Goal: Task Accomplishment & Management: Complete application form

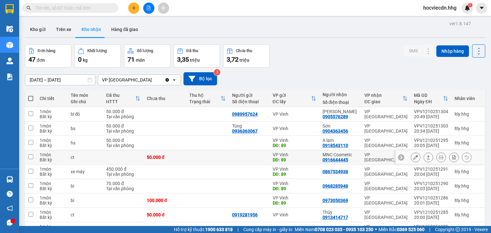
scroll to position [50, 0]
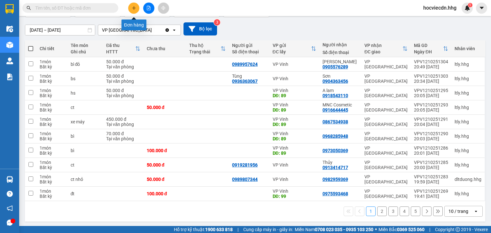
click at [134, 6] on icon "plus" at bounding box center [134, 8] width 4 height 4
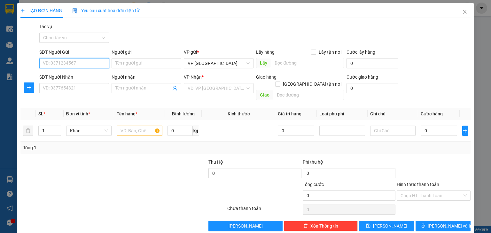
click at [89, 62] on input "SĐT Người Gửi" at bounding box center [74, 63] width 70 height 10
click at [89, 64] on input "SĐT Người Gửi" at bounding box center [74, 63] width 70 height 10
type input "0327732901"
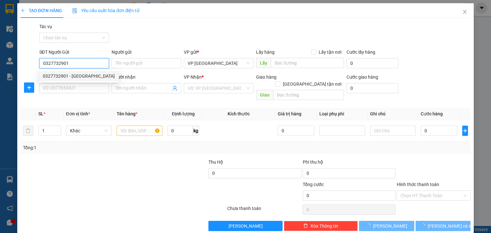
click at [97, 76] on div "0327732901 - Đức" at bounding box center [79, 76] width 72 height 7
type input "Đức"
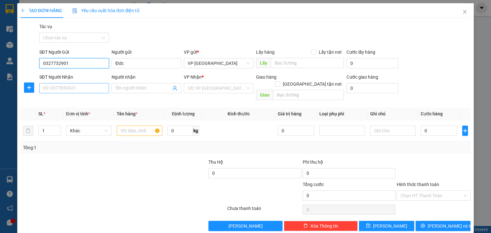
type input "0327732901"
click at [92, 89] on input "SĐT Người Nhận" at bounding box center [74, 88] width 70 height 10
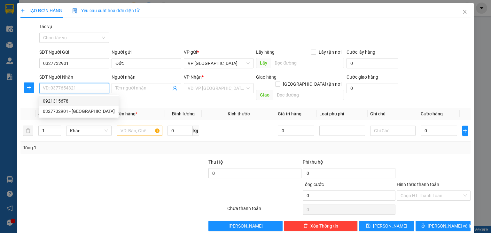
click at [88, 98] on div "0921315678" at bounding box center [79, 101] width 72 height 7
type input "0921315678"
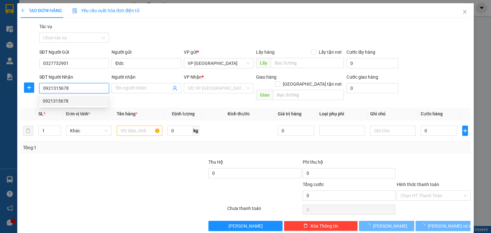
checkbox input "true"
type input "18 đinh công trứ - CHƯA TÍNH SHIP"
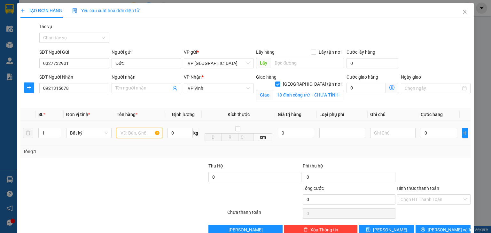
click at [144, 134] on input "text" at bounding box center [140, 133] width 46 height 10
type input "xốp+ct"
click at [436, 130] on input "0" at bounding box center [439, 133] width 36 height 10
type input "1"
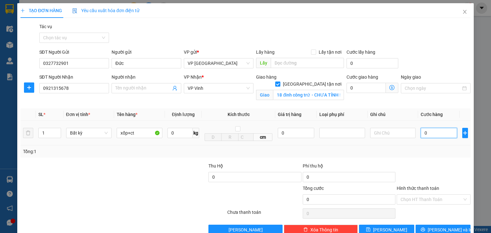
type input "1"
type input "10"
type input "100"
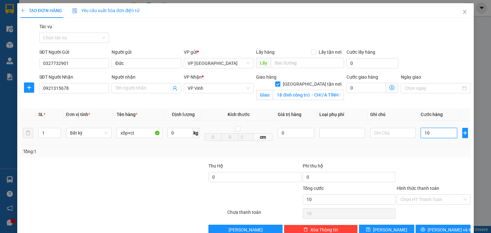
type input "100"
type input "1.000"
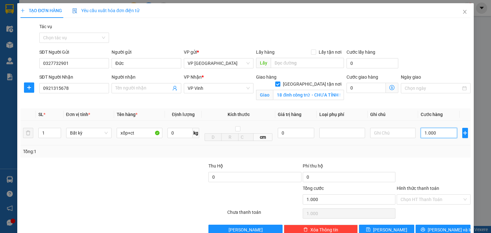
type input "10.000"
type input "100.000"
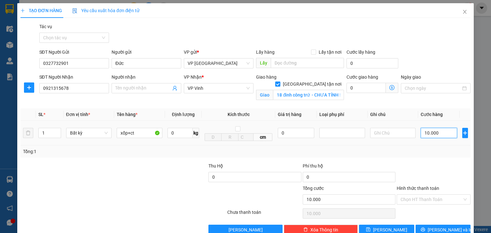
type input "100.000"
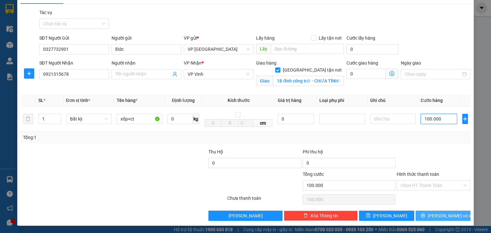
type input "100.000"
click at [433, 213] on button "[PERSON_NAME] và In" at bounding box center [443, 216] width 55 height 10
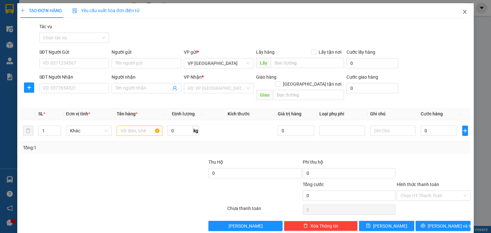
click at [462, 12] on icon "close" at bounding box center [464, 11] width 5 height 5
click at [457, 13] on span "Close" at bounding box center [465, 12] width 18 height 18
click at [462, 12] on icon "close" at bounding box center [464, 11] width 5 height 5
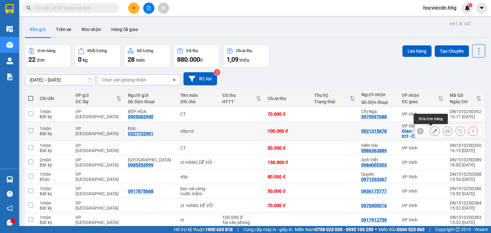
click at [433, 131] on icon at bounding box center [435, 131] width 4 height 4
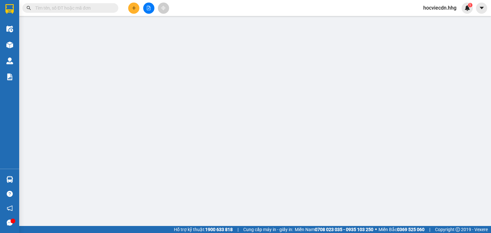
type input "0327732901"
type input "Đức"
type input "0921315678"
checkbox input "true"
type input "18 đinh công trứ - CHƯA TÍNH SHIP"
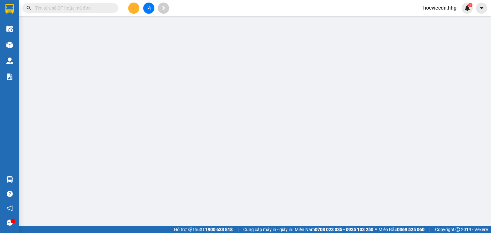
type input "0"
type input "100.000"
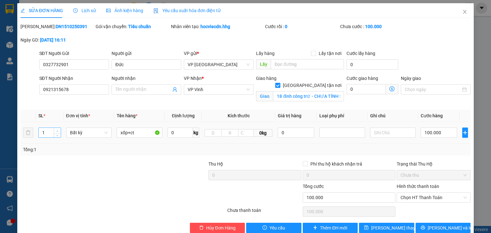
type input "2"
click at [58, 130] on icon "up" at bounding box center [57, 131] width 2 height 2
click at [433, 230] on button "[PERSON_NAME] và In" at bounding box center [443, 228] width 55 height 10
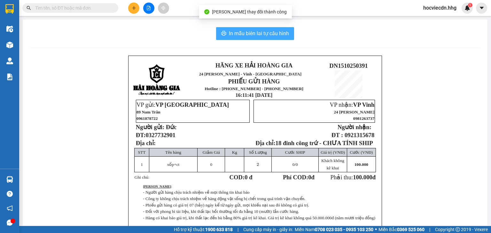
click at [254, 31] on span "In mẫu biên lai tự cấu hình" at bounding box center [259, 33] width 60 height 8
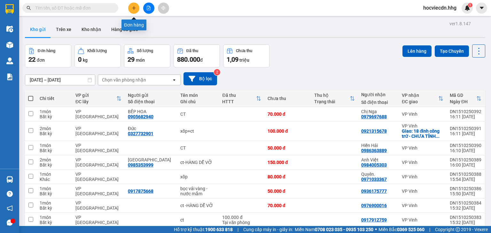
click at [132, 8] on icon "plus" at bounding box center [134, 8] width 4 height 4
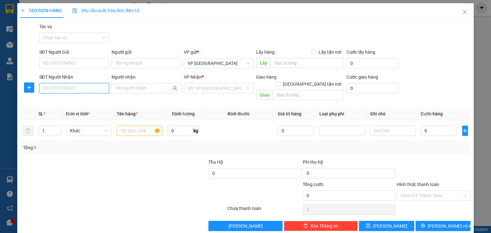
click at [89, 86] on input "SĐT Người Nhận" at bounding box center [74, 88] width 70 height 10
click at [48, 90] on input "0914579395" at bounding box center [74, 88] width 70 height 10
type input "0814579395"
click at [77, 100] on div "0814579395 - Thương" at bounding box center [73, 101] width 61 height 7
type input "Thương"
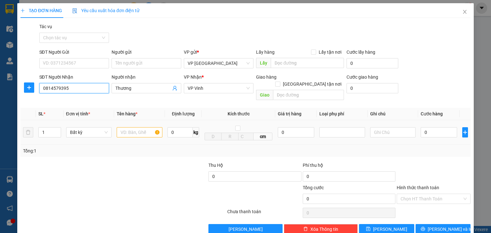
type input "0814579395"
click at [144, 128] on input "text" at bounding box center [140, 132] width 46 height 10
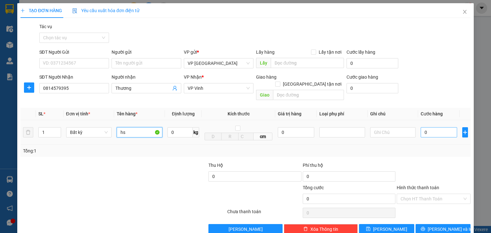
type input "hs"
click at [446, 128] on input "0" at bounding box center [439, 132] width 36 height 10
type input "5"
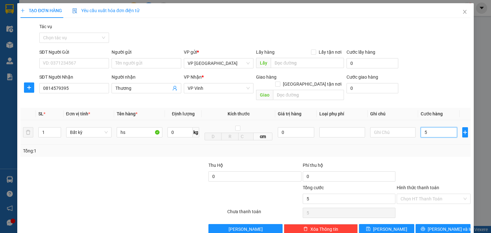
type input "50"
type input "500"
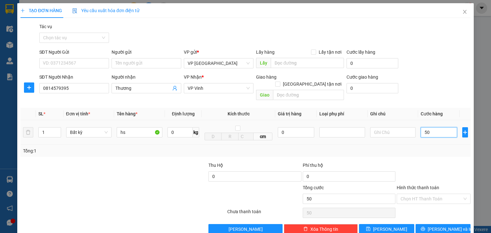
type input "500"
type input "5.000"
type input "50.000"
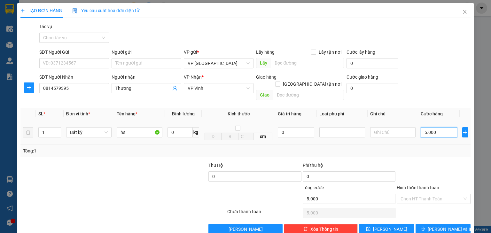
type input "50.000"
click at [422, 224] on button "[PERSON_NAME] và In" at bounding box center [443, 229] width 55 height 10
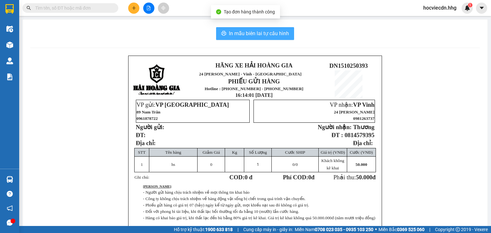
click at [251, 33] on span "In mẫu biên lai tự cấu hình" at bounding box center [259, 33] width 60 height 8
